Goal: Task Accomplishment & Management: Complete application form

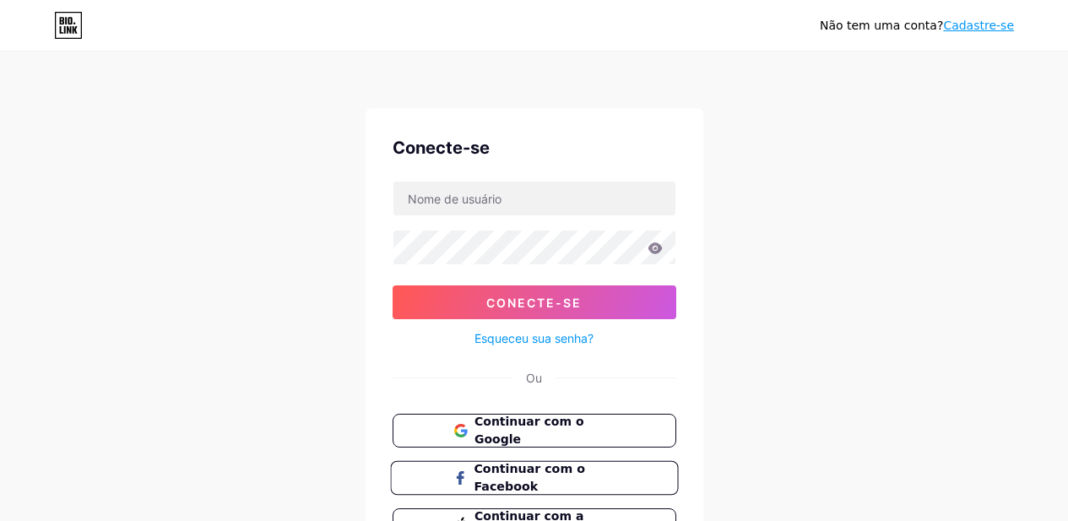
click at [565, 471] on font "Continuar com o Facebook" at bounding box center [529, 478] width 111 height 32
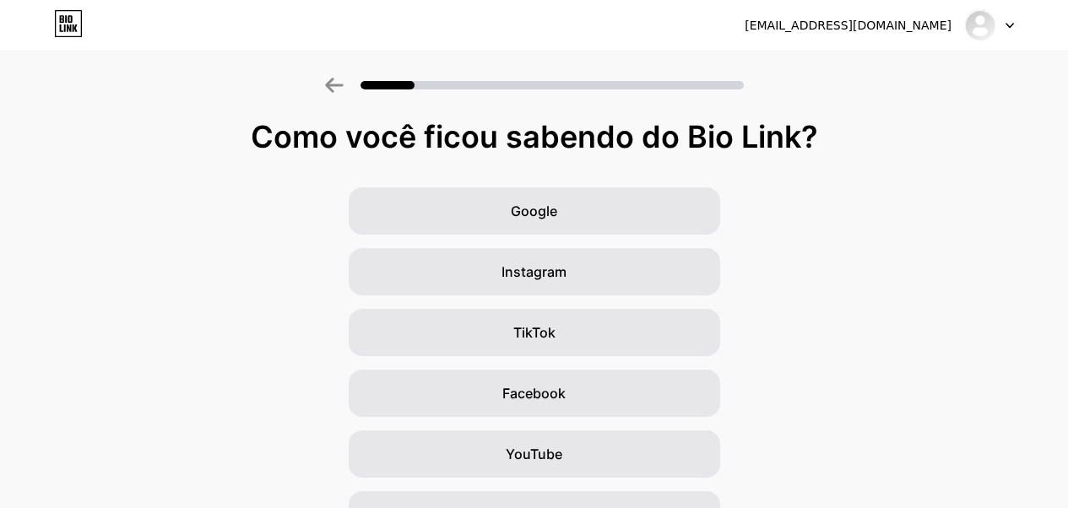
scroll to position [220, 0]
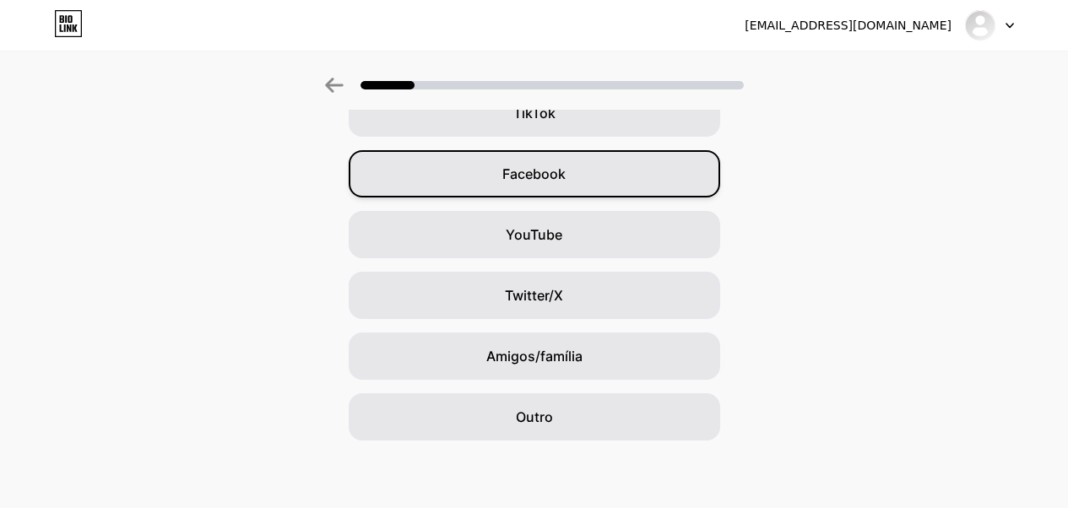
click at [534, 160] on div "Facebook" at bounding box center [535, 173] width 372 height 47
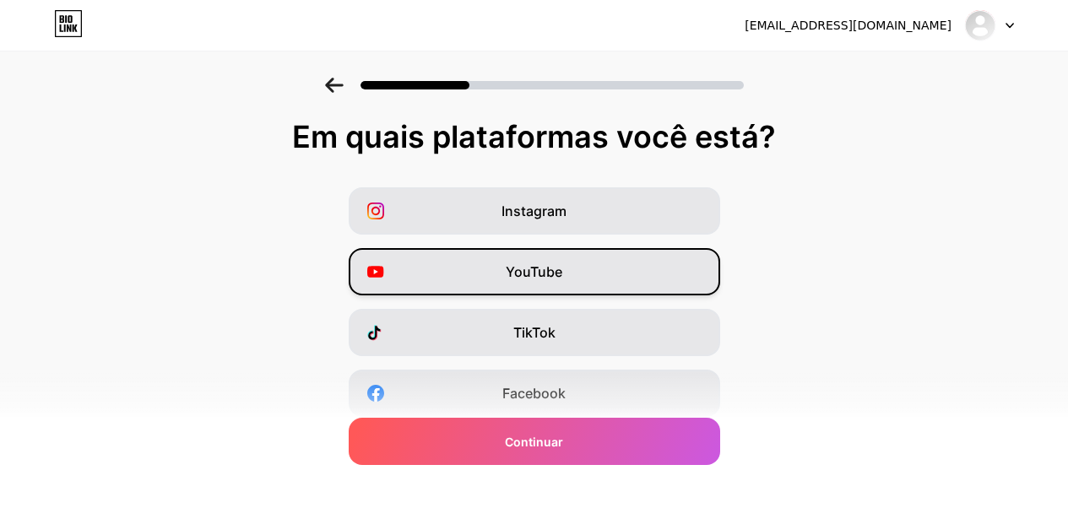
click at [598, 276] on div "YouTube" at bounding box center [535, 271] width 372 height 47
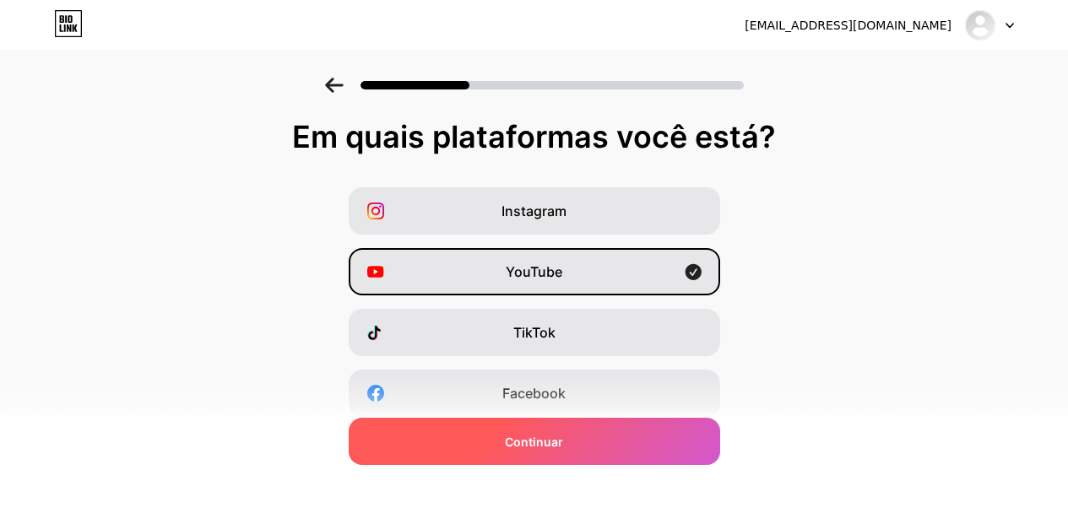
click at [605, 455] on div "Continuar" at bounding box center [535, 441] width 372 height 47
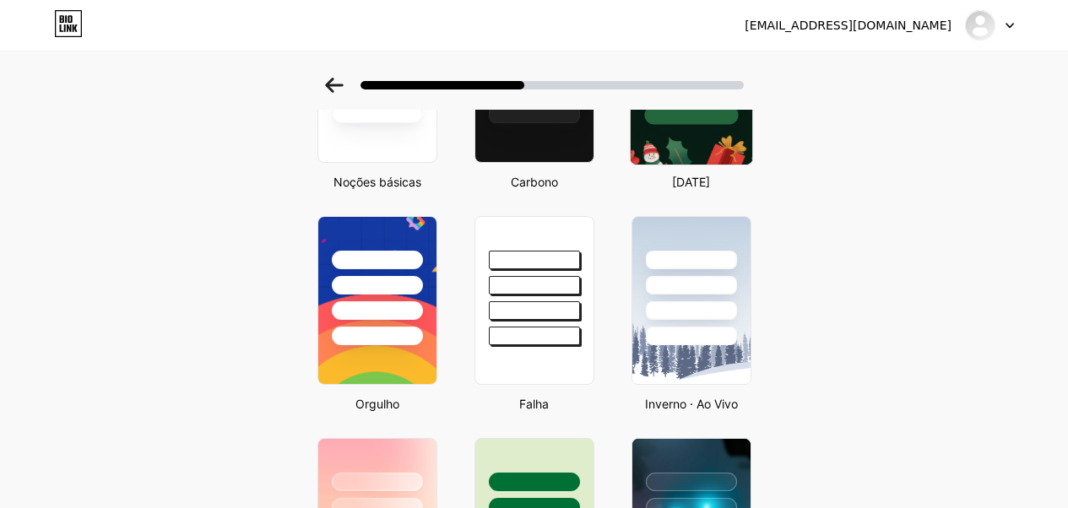
scroll to position [253, 0]
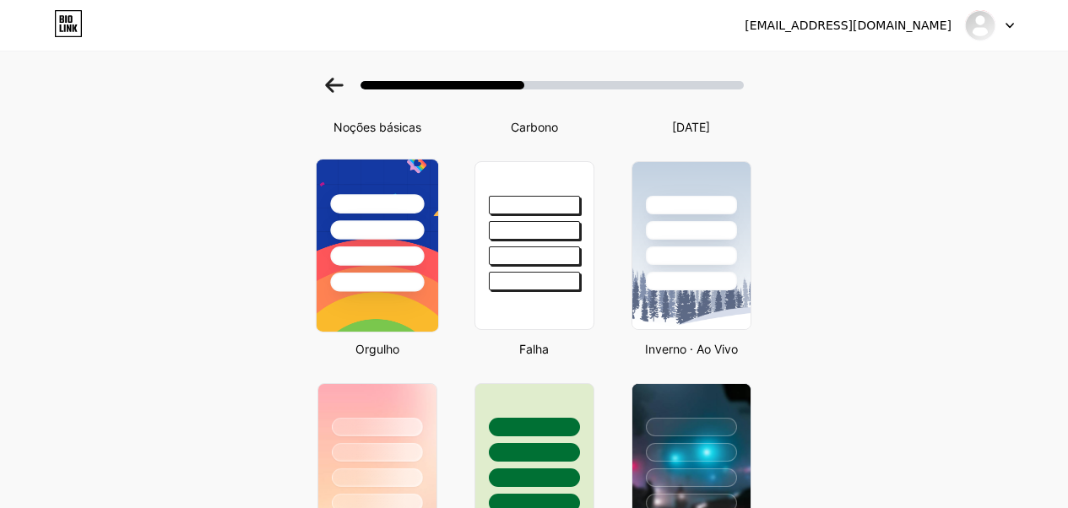
click at [394, 286] on div at bounding box center [377, 282] width 94 height 19
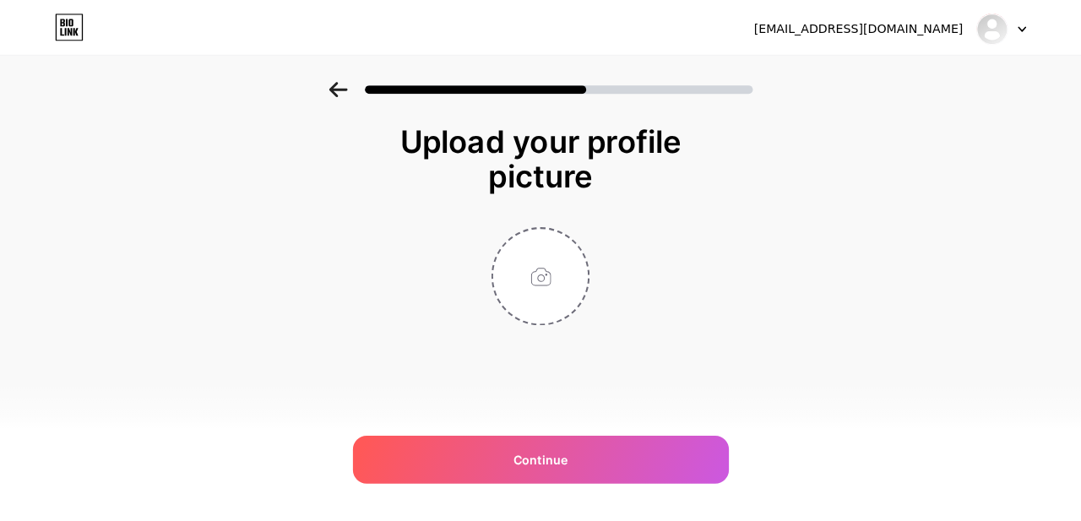
scroll to position [0, 0]
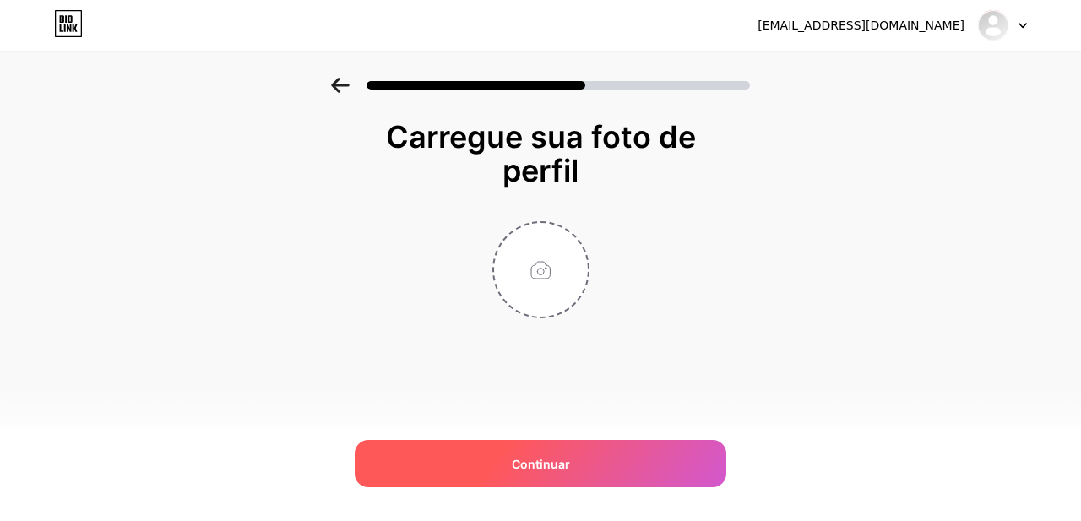
click at [610, 460] on div "Continuar" at bounding box center [541, 463] width 372 height 47
